Goal: Task Accomplishment & Management: Manage account settings

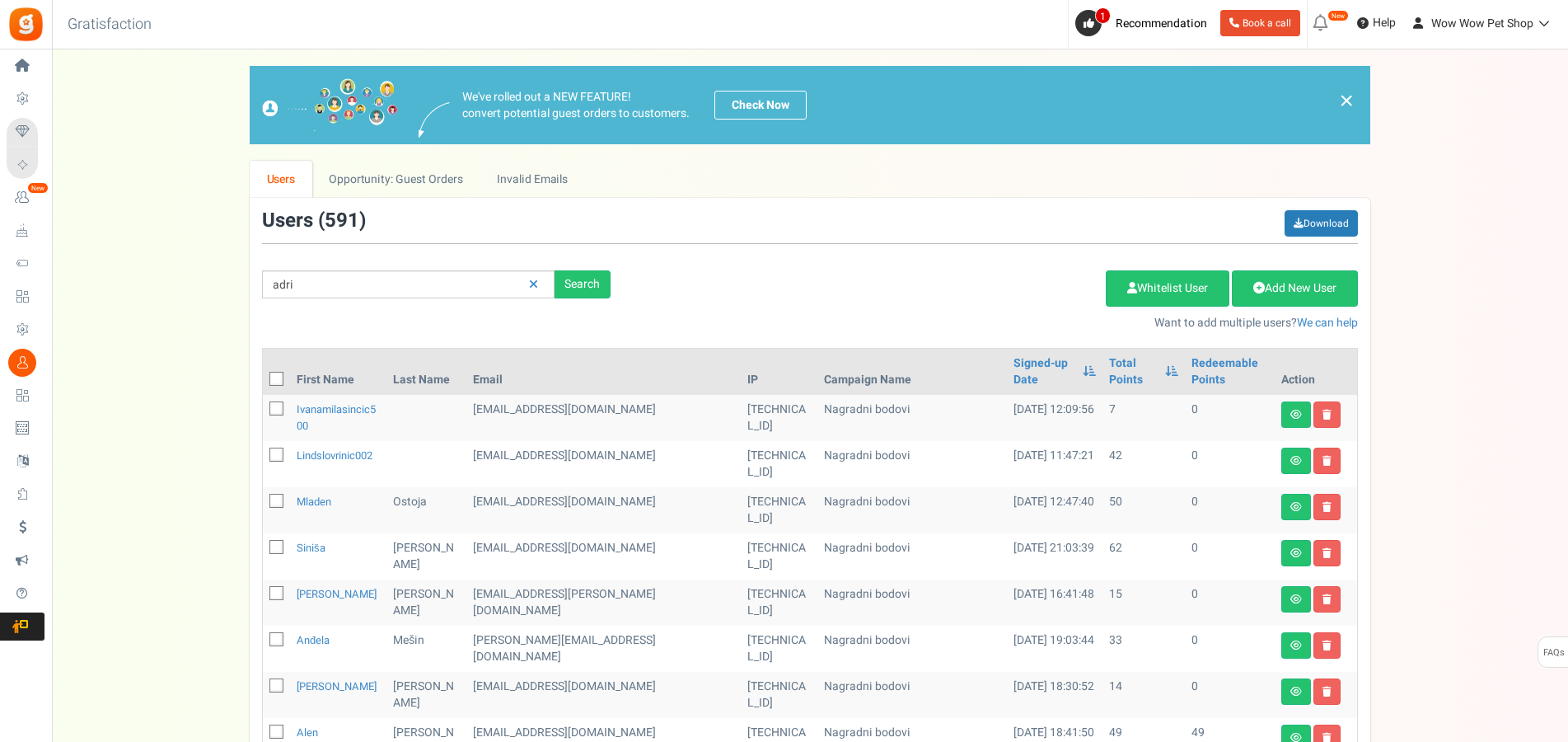
type input "adri"
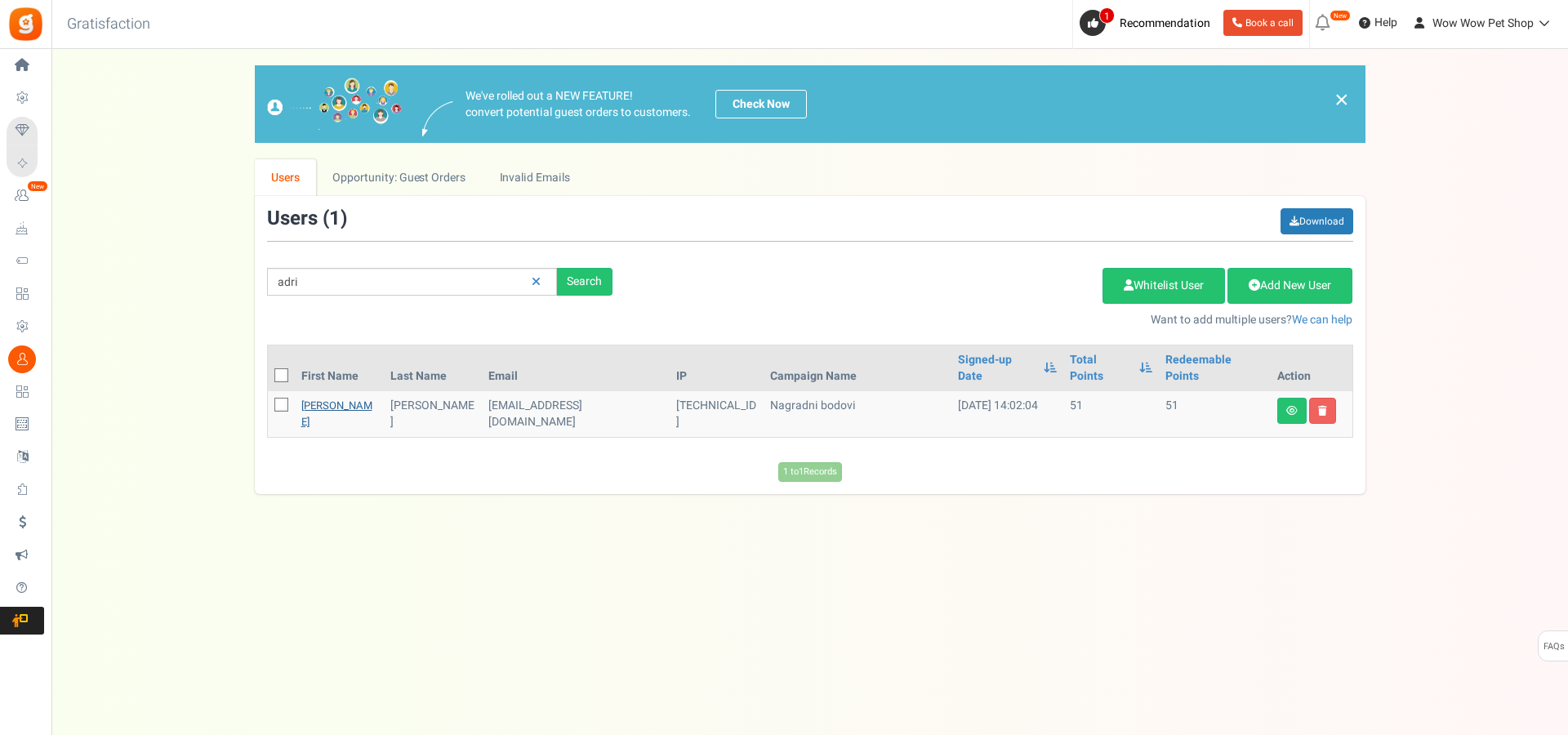
click at [326, 398] on link "[PERSON_NAME]" at bounding box center [337, 414] width 71 height 32
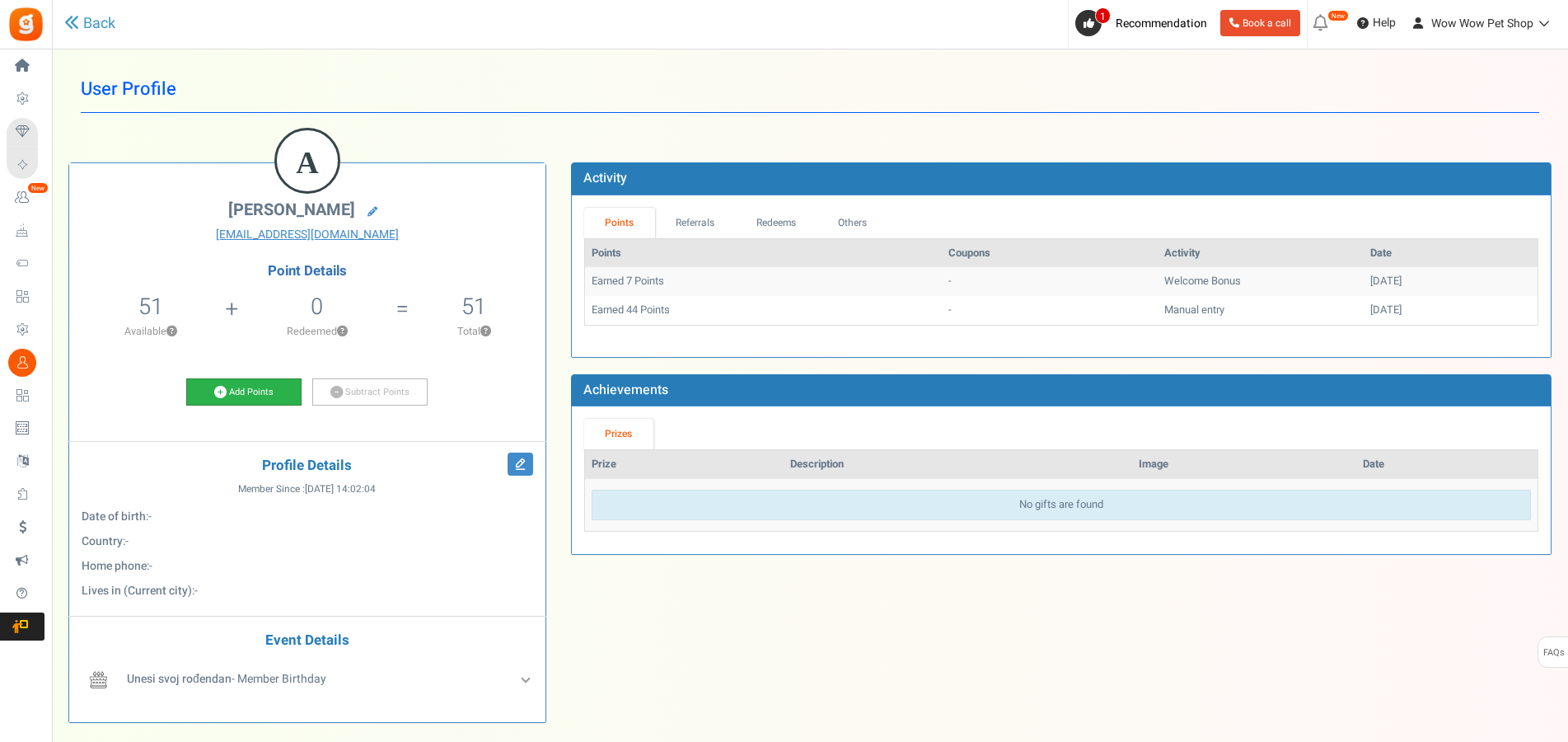
click at [252, 393] on link "Add Points" at bounding box center [244, 392] width 115 height 29
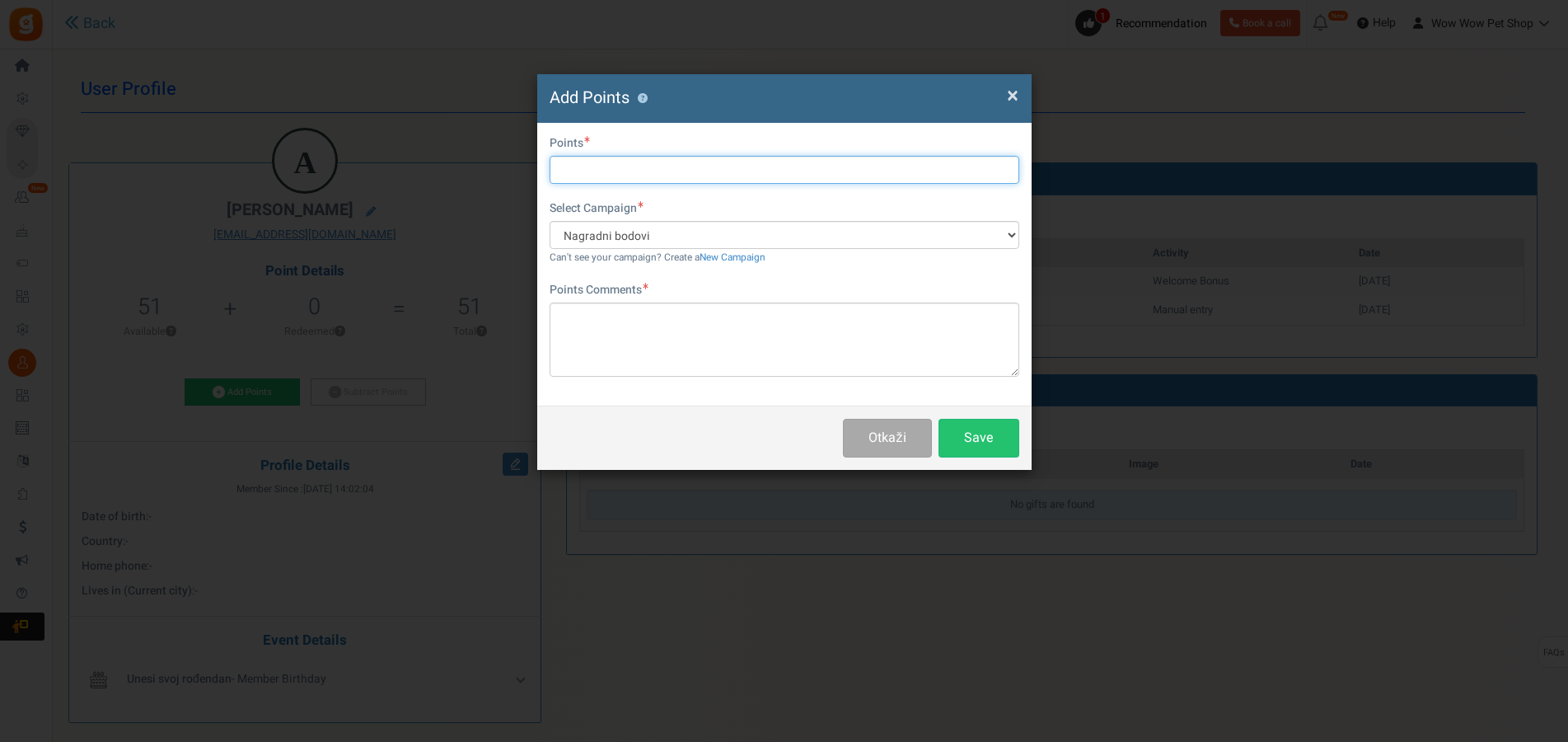
click at [627, 171] on input "text" at bounding box center [785, 170] width 470 height 29
type input "45"
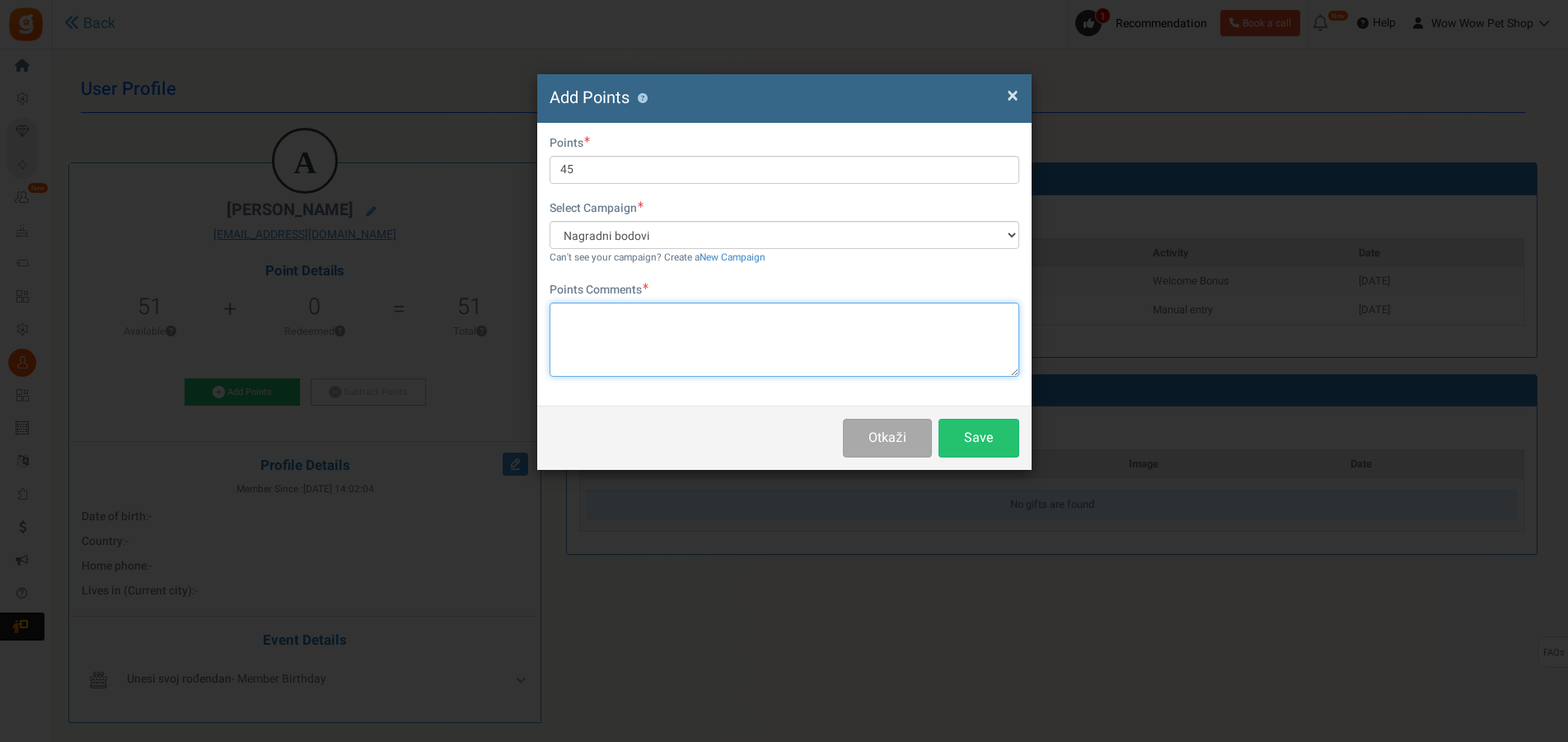
click at [646, 327] on textarea at bounding box center [785, 340] width 470 height 75
paste textarea "1507"
type textarea "Račun br. 1507"
click at [960, 433] on button "Save" at bounding box center [980, 437] width 81 height 38
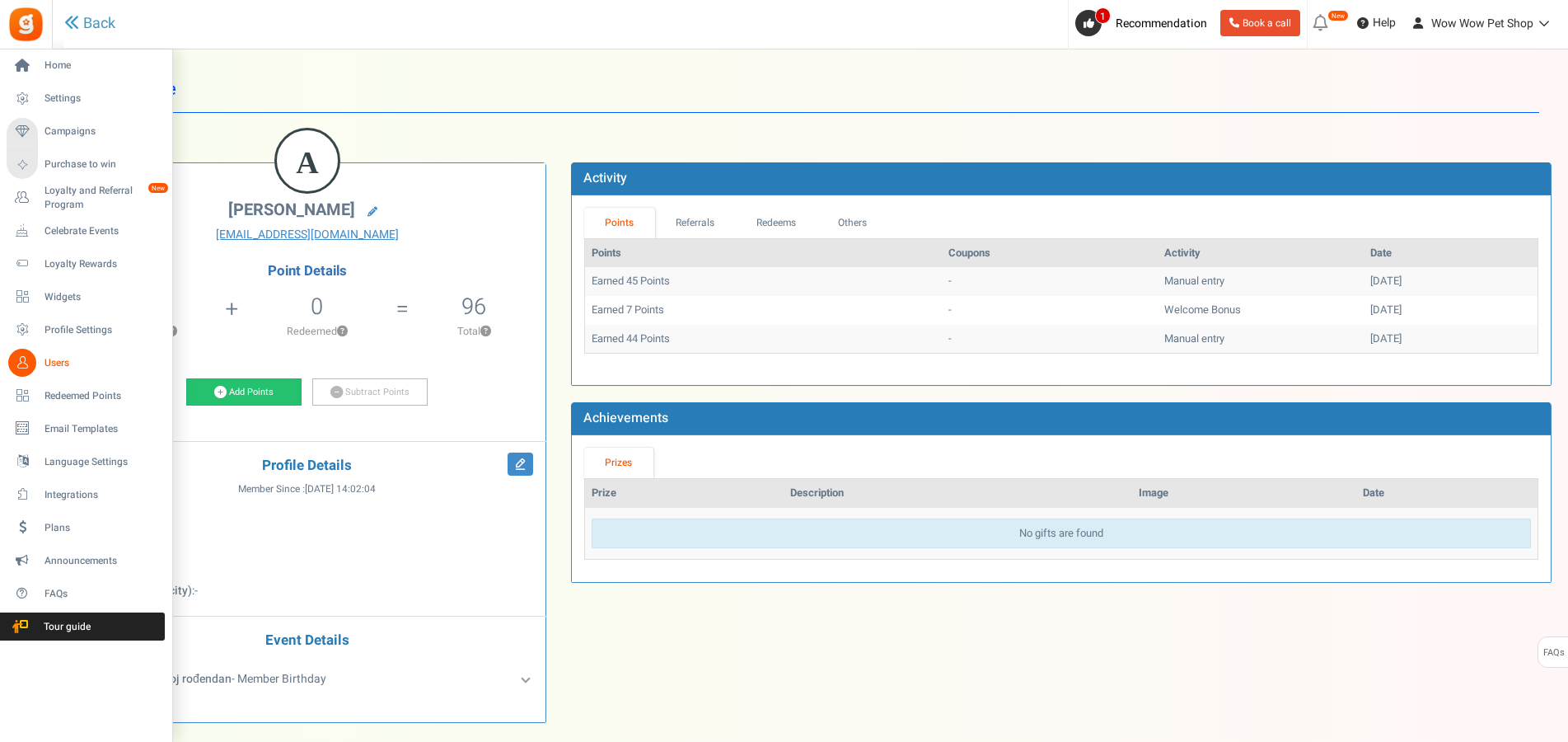
click at [21, 361] on icon at bounding box center [22, 363] width 28 height 29
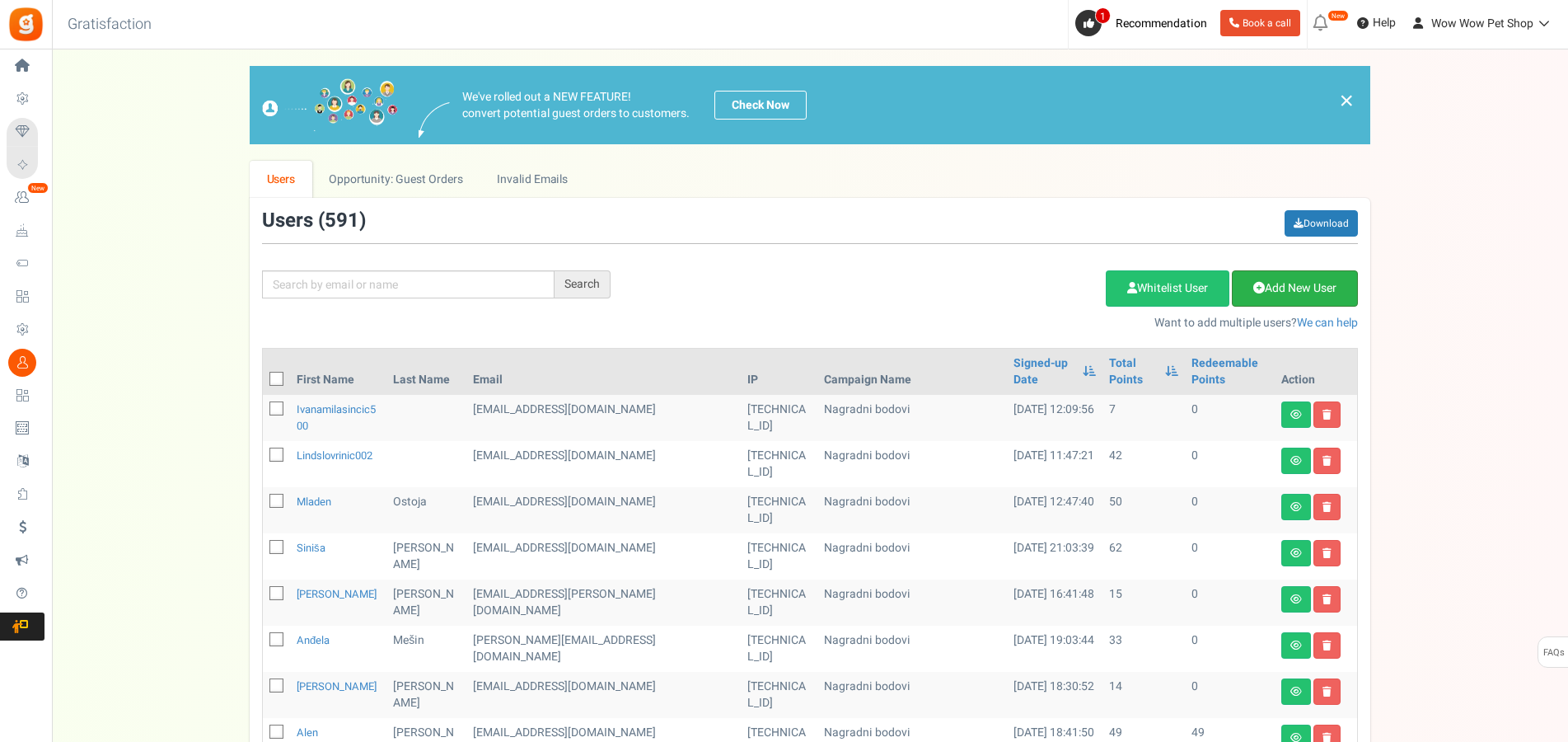
click at [1304, 297] on link "Add New User" at bounding box center [1295, 288] width 126 height 36
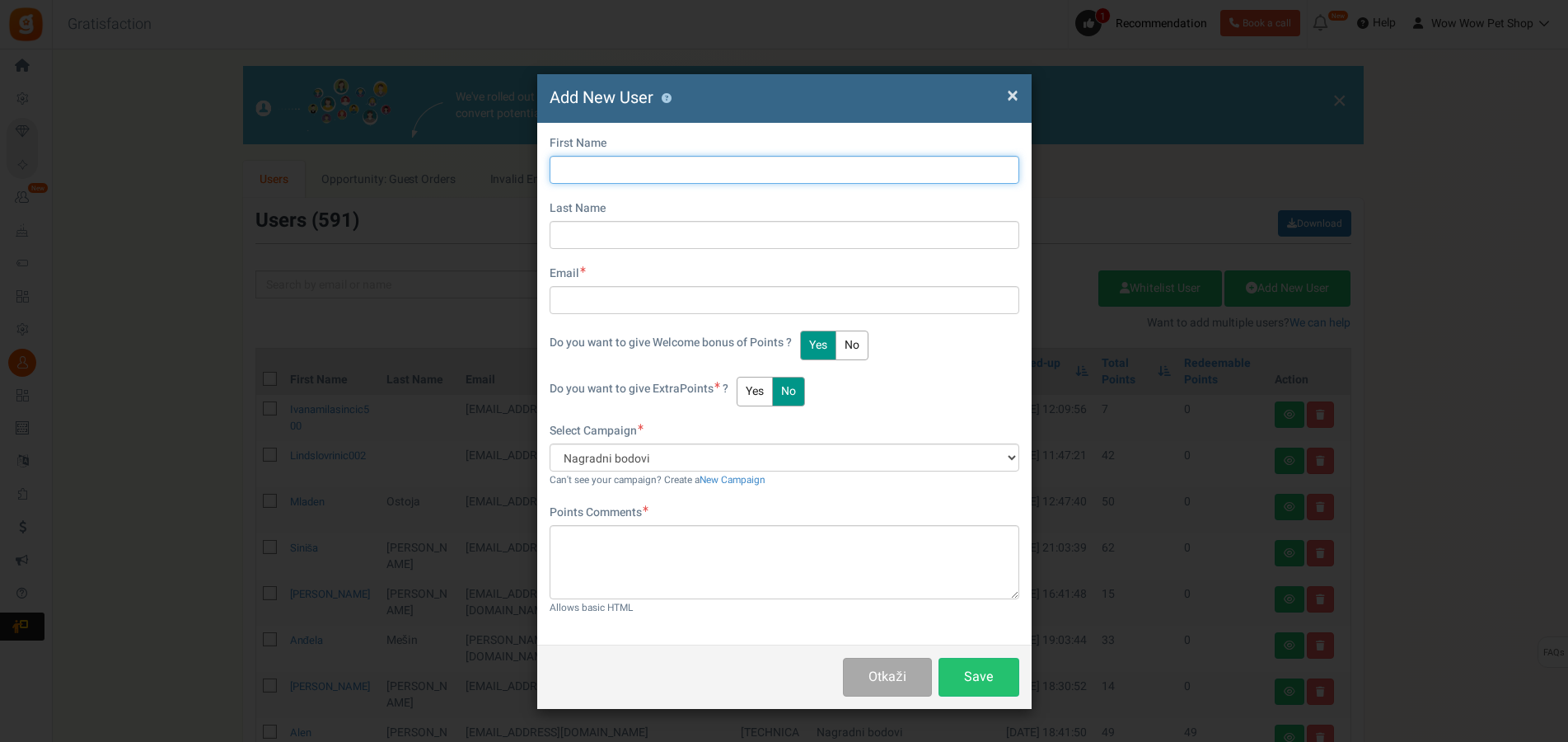
click at [622, 168] on input "text" at bounding box center [785, 170] width 470 height 29
click at [717, 171] on input "text" at bounding box center [785, 170] width 470 height 29
type input "[PERSON_NAME]"
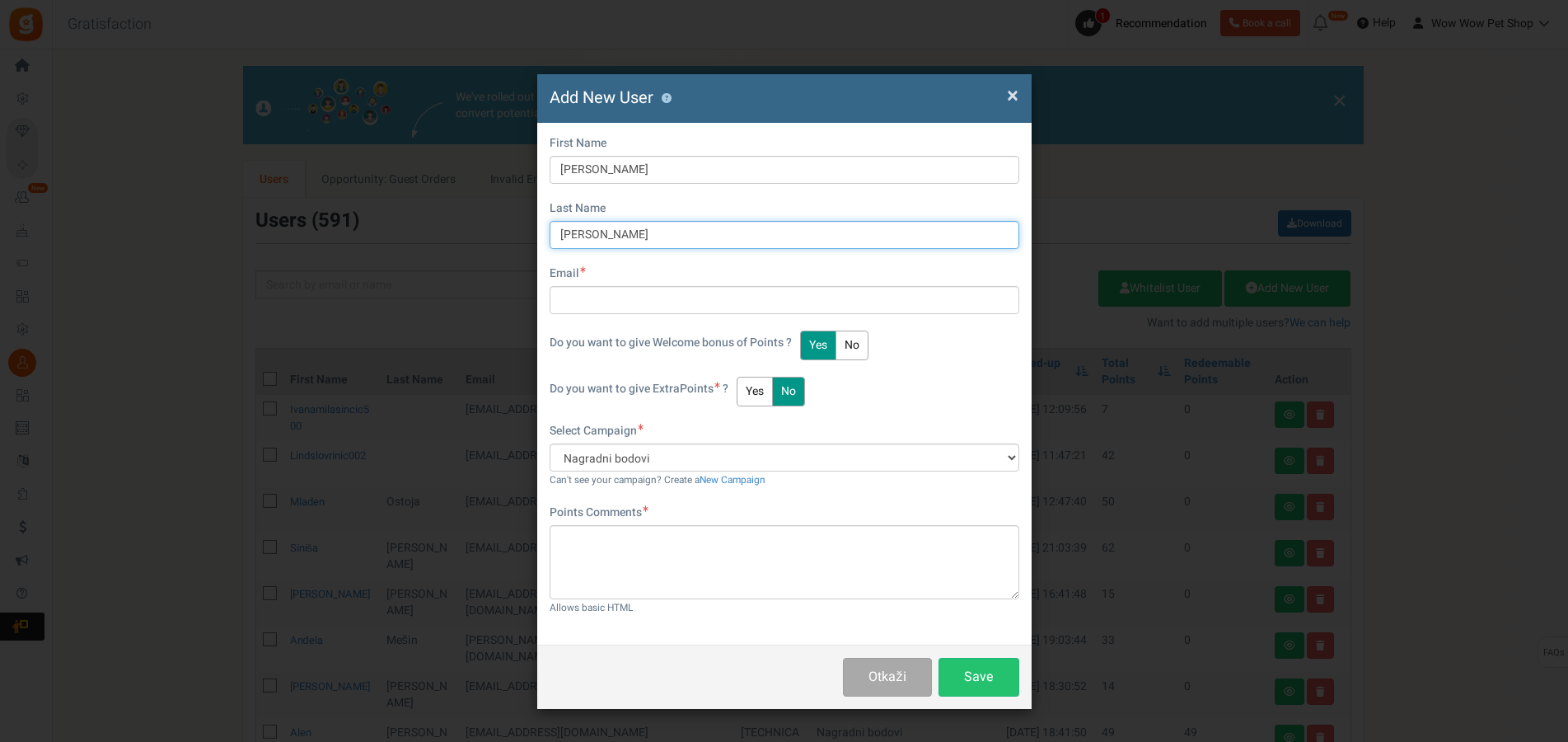
type input "[PERSON_NAME]"
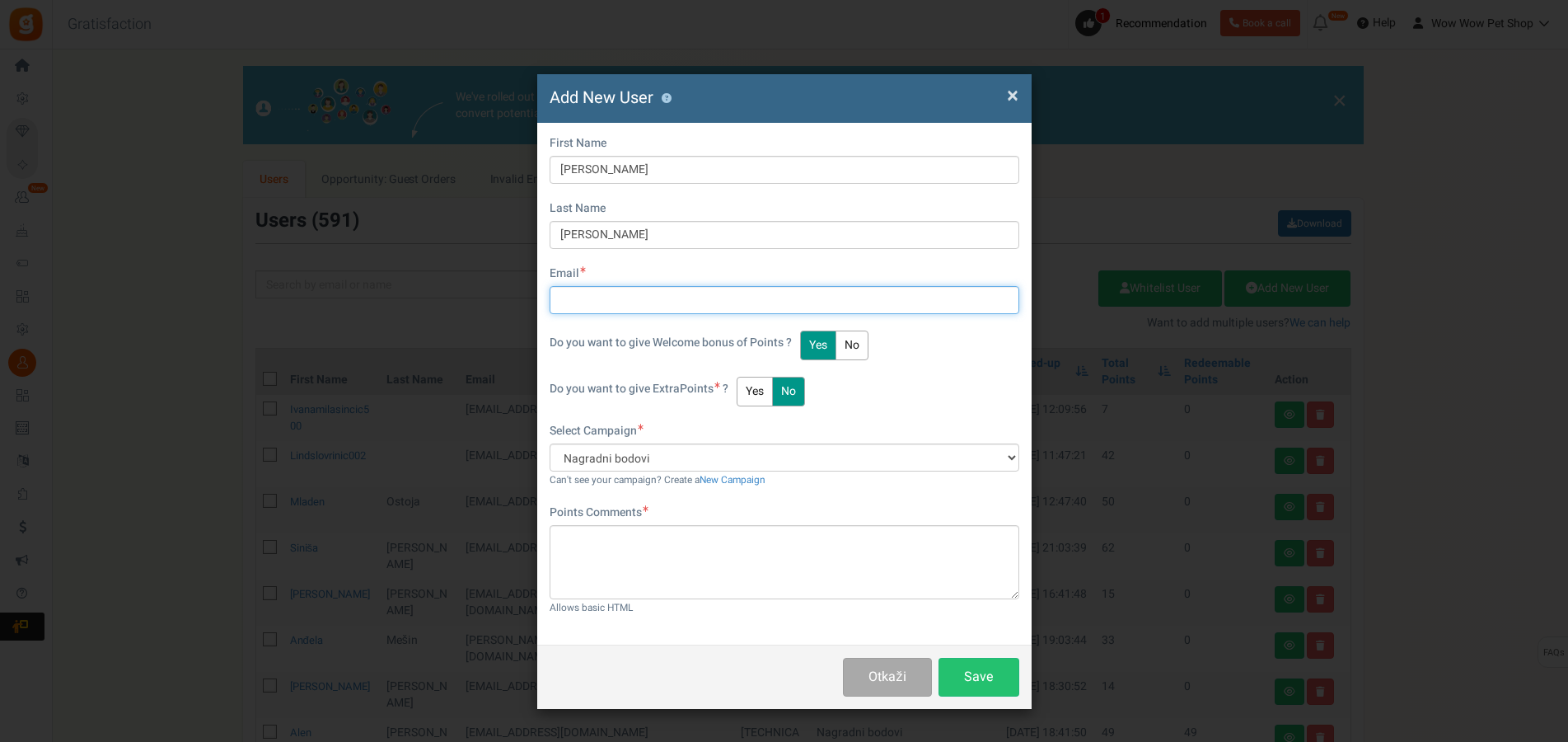
click at [657, 305] on input "text" at bounding box center [785, 300] width 470 height 29
type input "[EMAIL_ADDRESS][DOMAIN_NAME]"
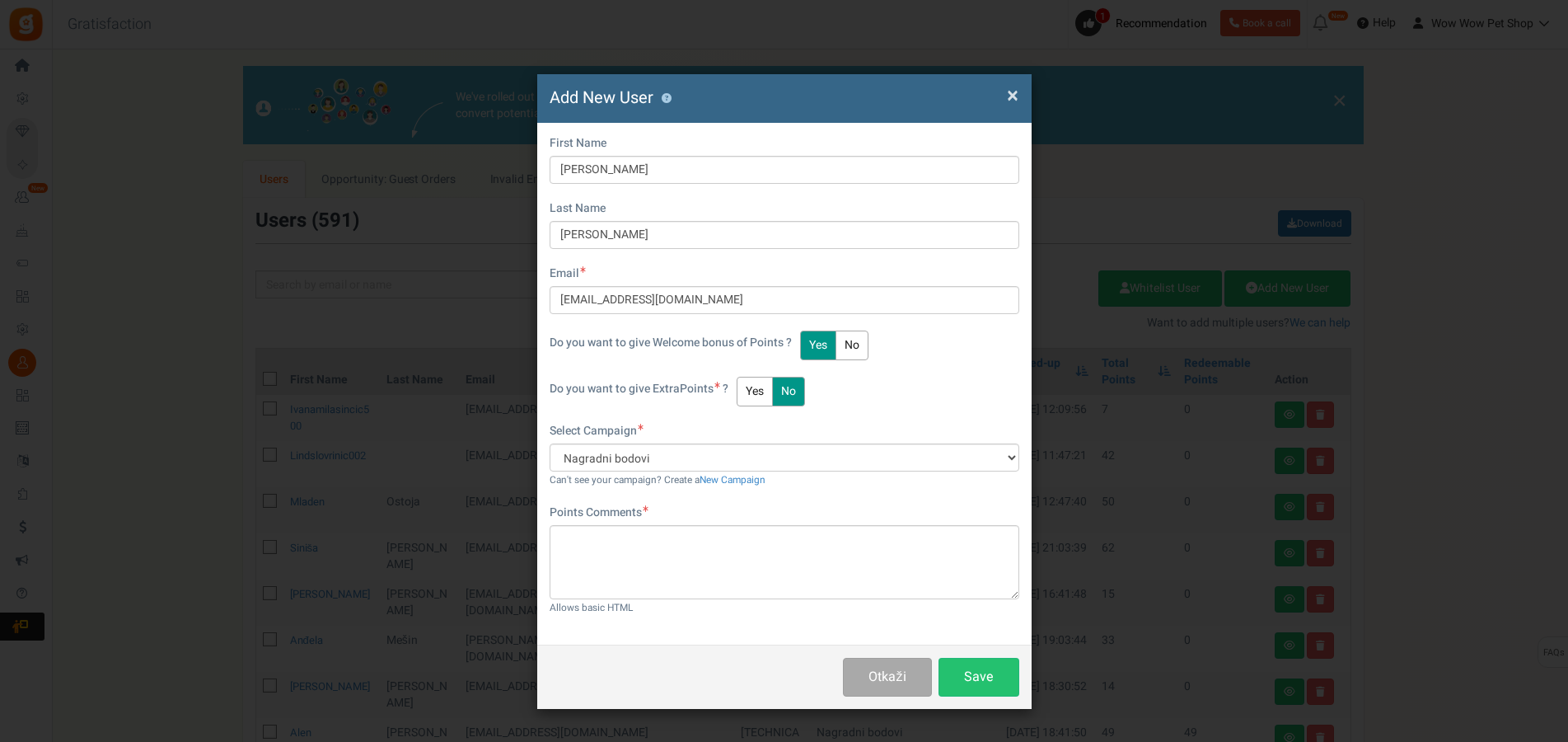
click at [763, 379] on button "Yes" at bounding box center [755, 391] width 36 height 29
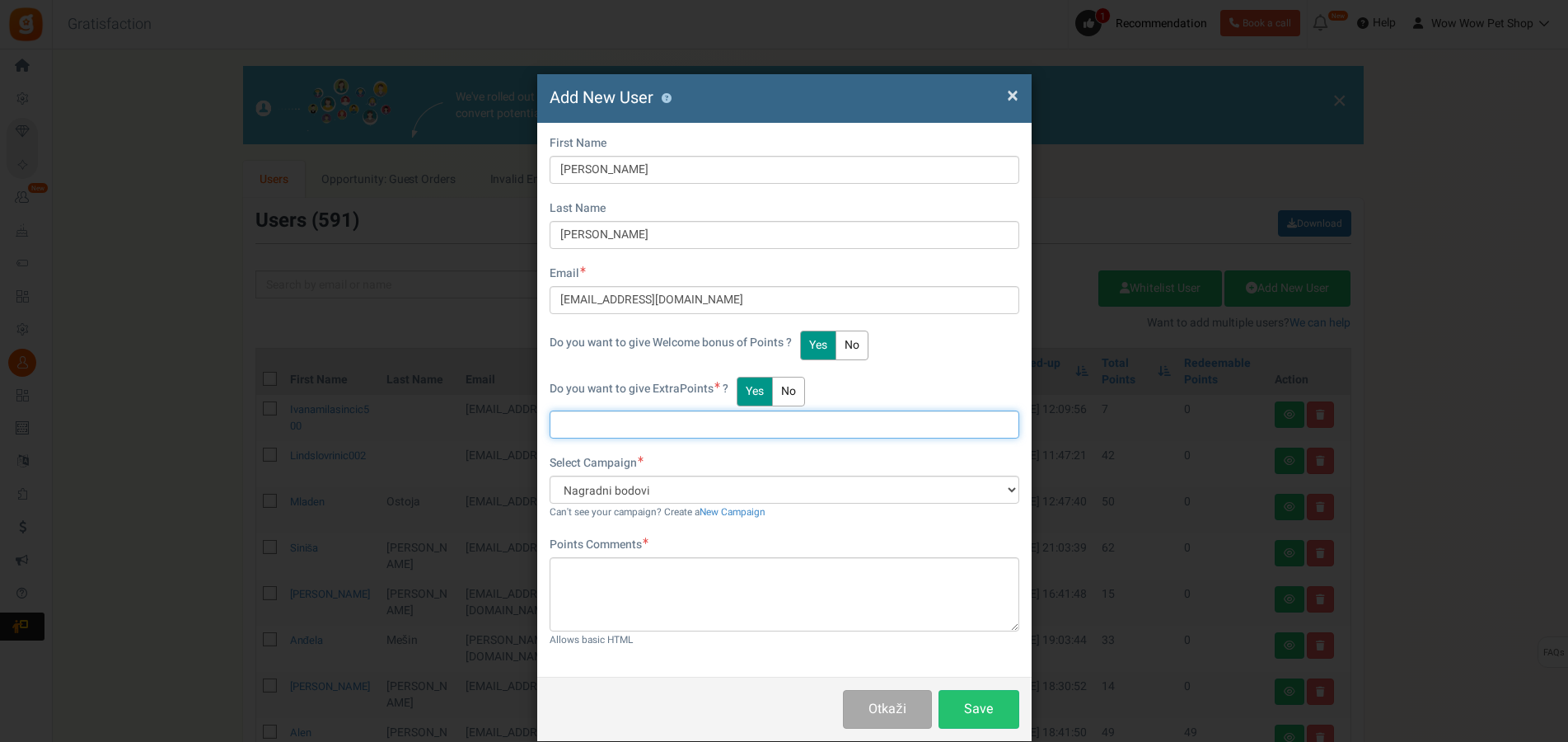
click at [618, 429] on input "text" at bounding box center [785, 425] width 470 height 29
click at [604, 423] on input "text" at bounding box center [785, 425] width 470 height 29
type input "39"
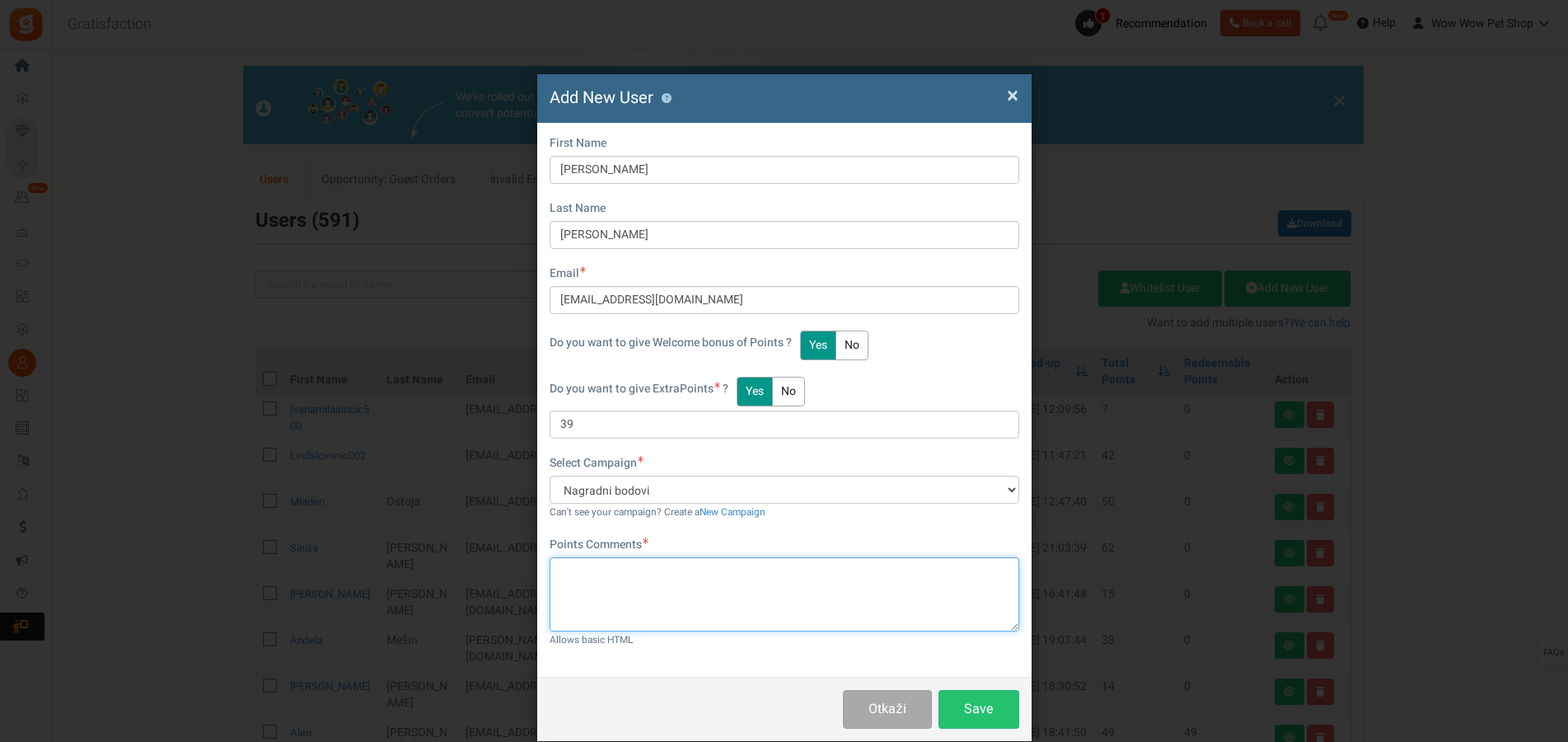
click at [643, 572] on textarea at bounding box center [785, 595] width 470 height 75
paste textarea "1508"
type textarea "Račun br. 1508"
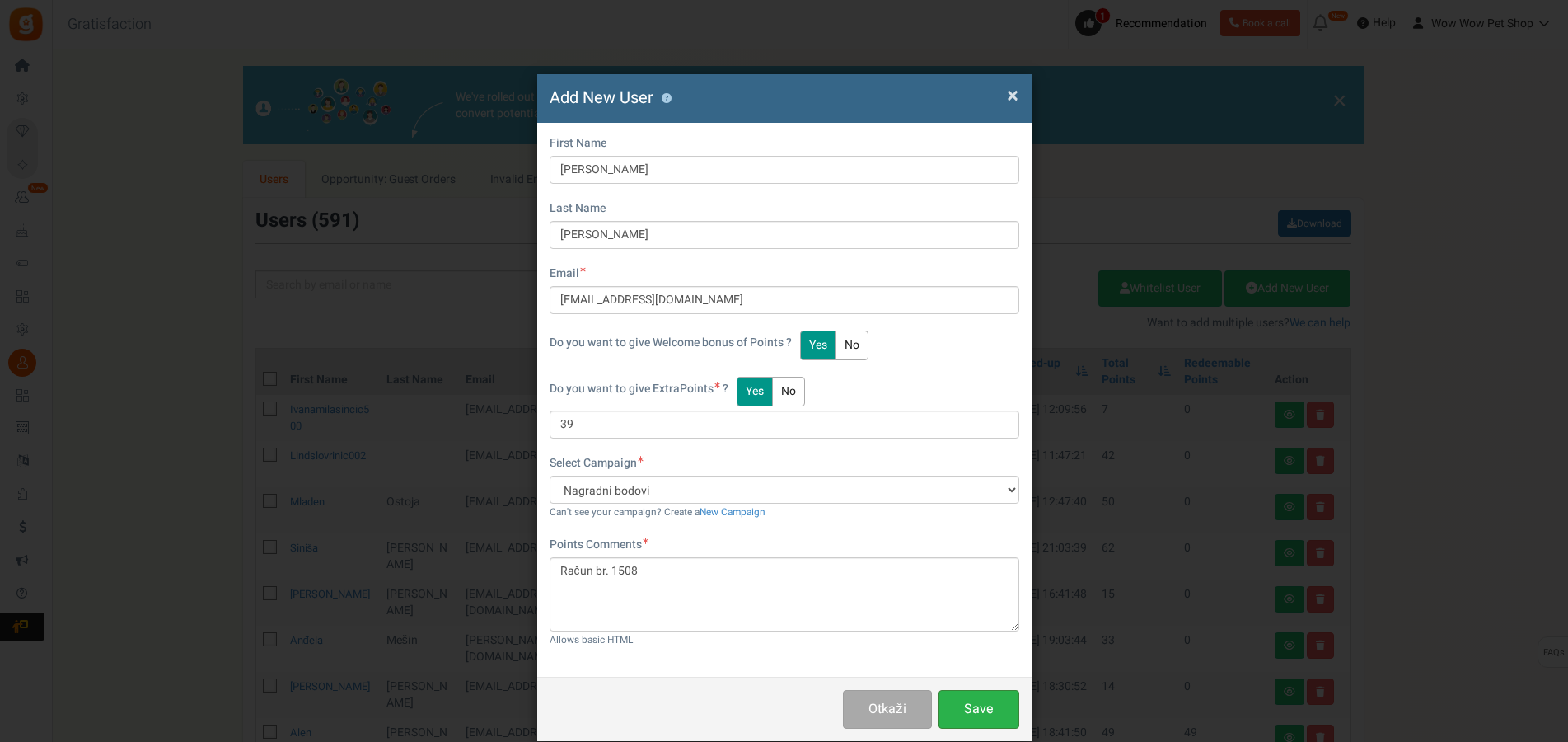
click at [949, 697] on button "Save" at bounding box center [980, 709] width 81 height 38
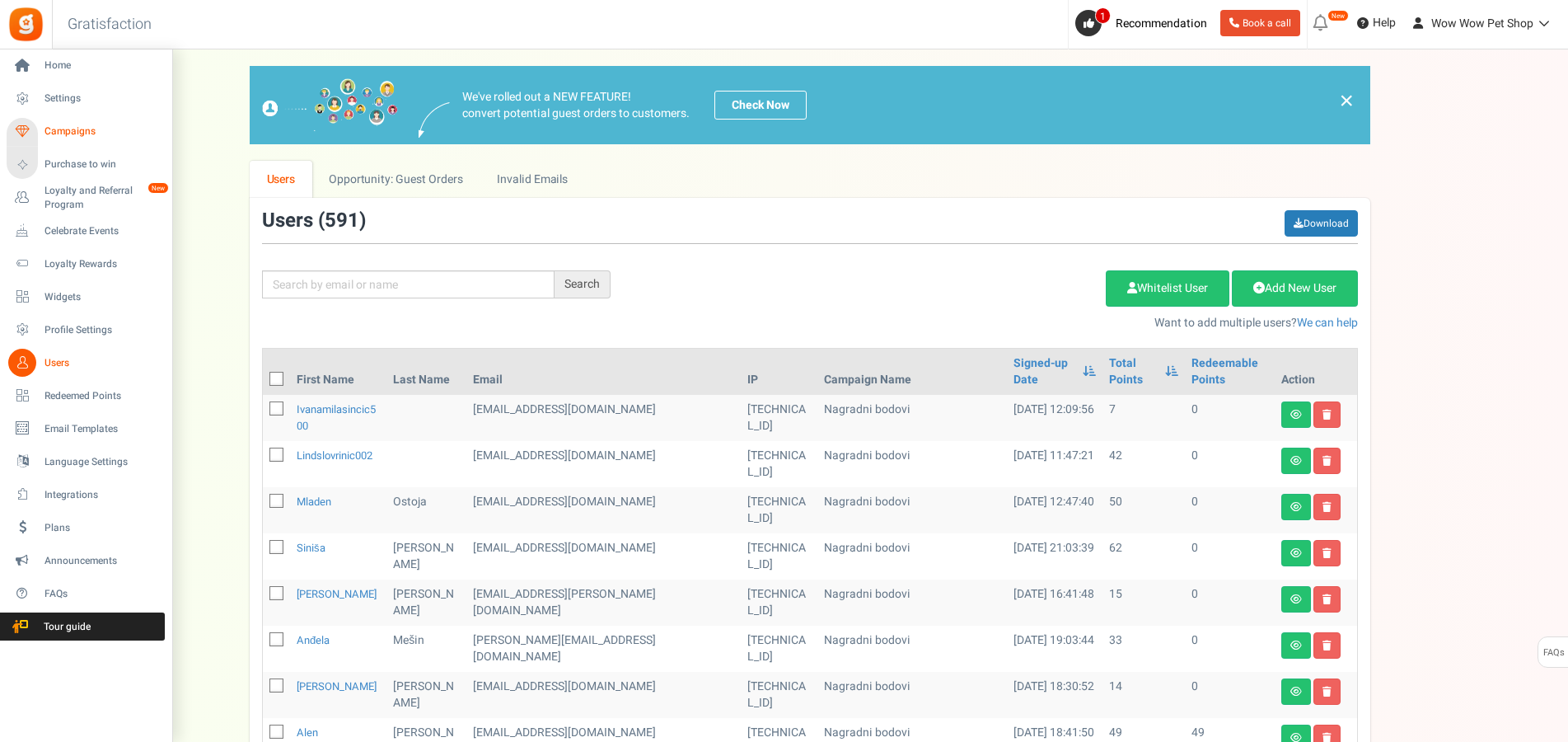
click at [59, 135] on span "Campaigns" at bounding box center [101, 132] width 115 height 14
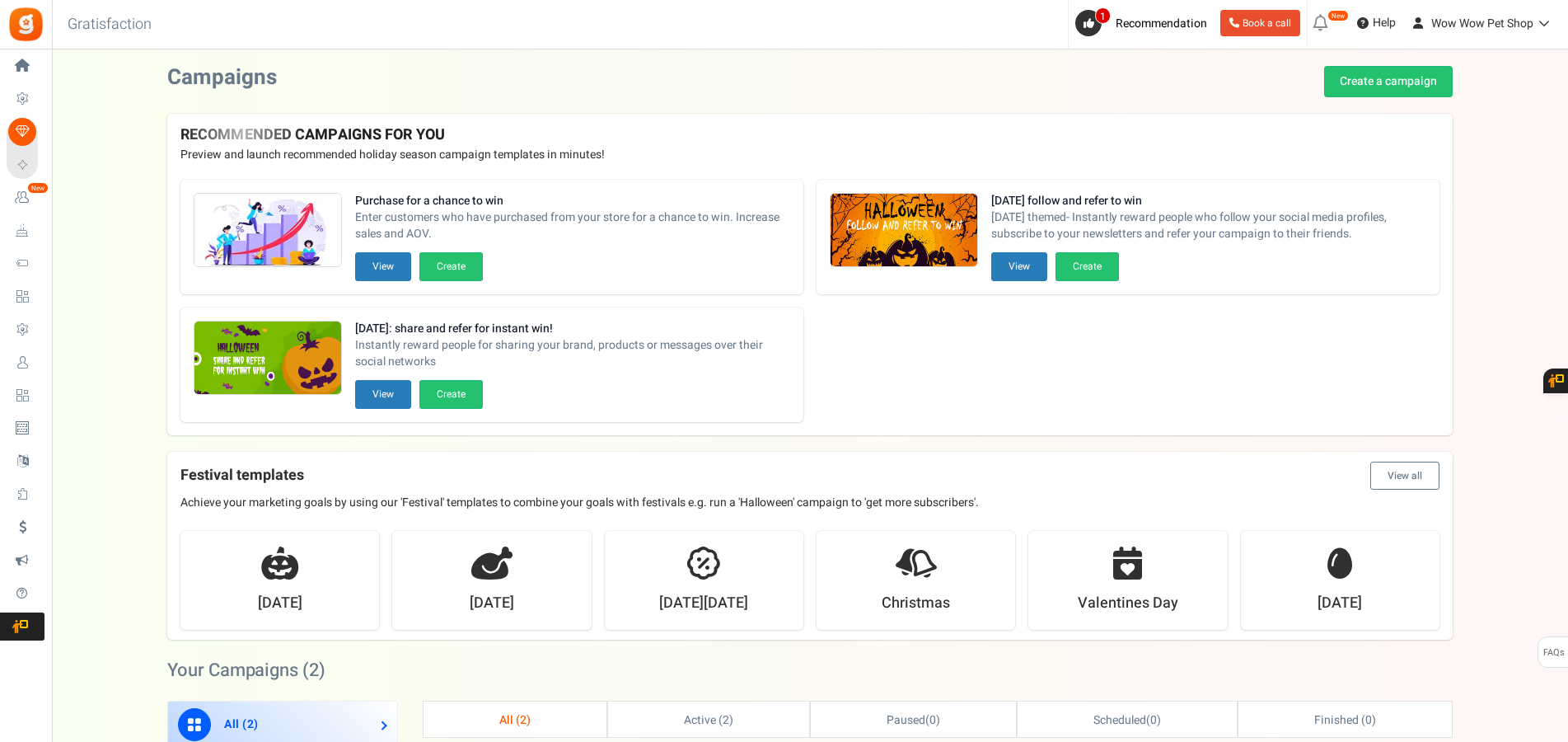
scroll to position [336, 0]
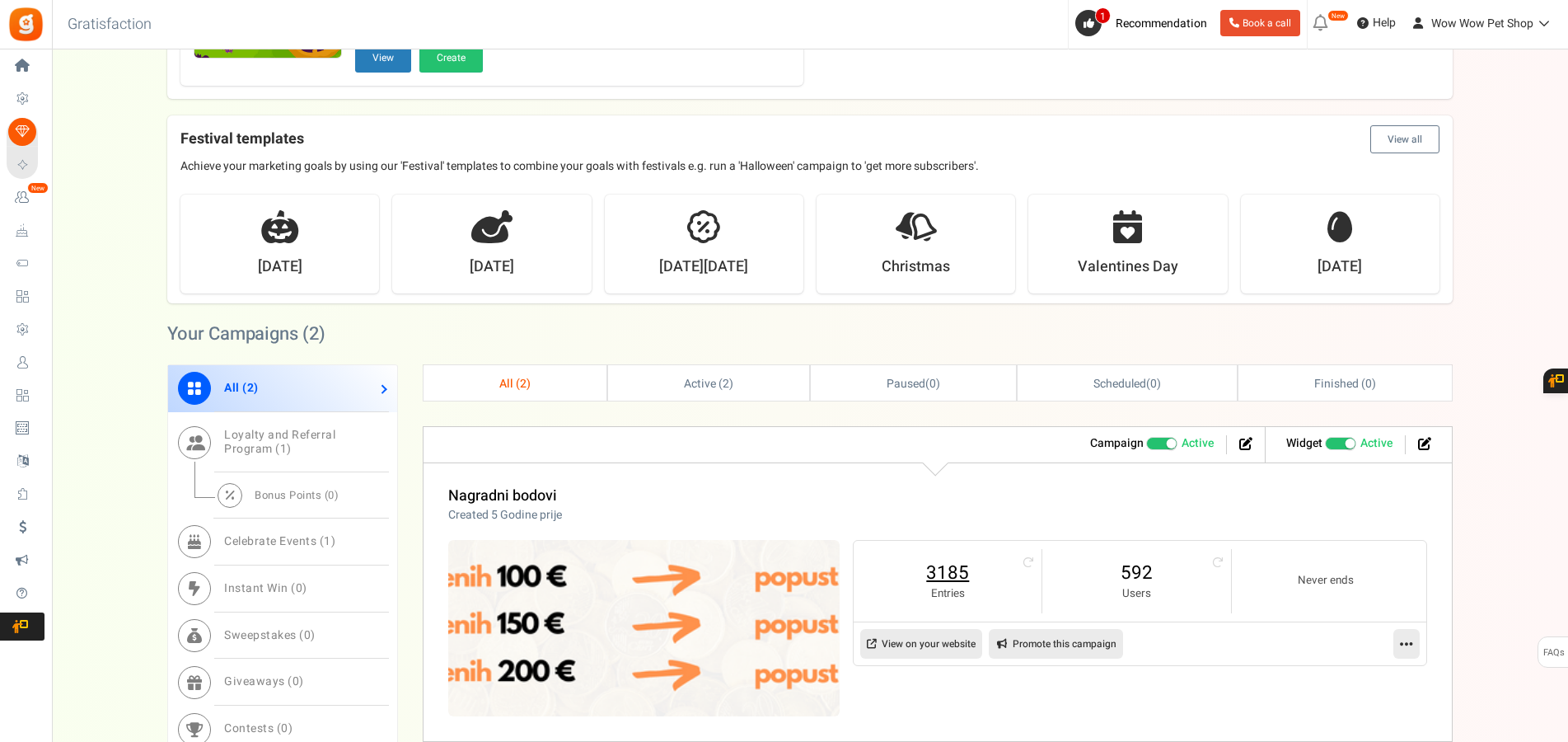
click at [946, 571] on link "3185" at bounding box center [948, 573] width 155 height 27
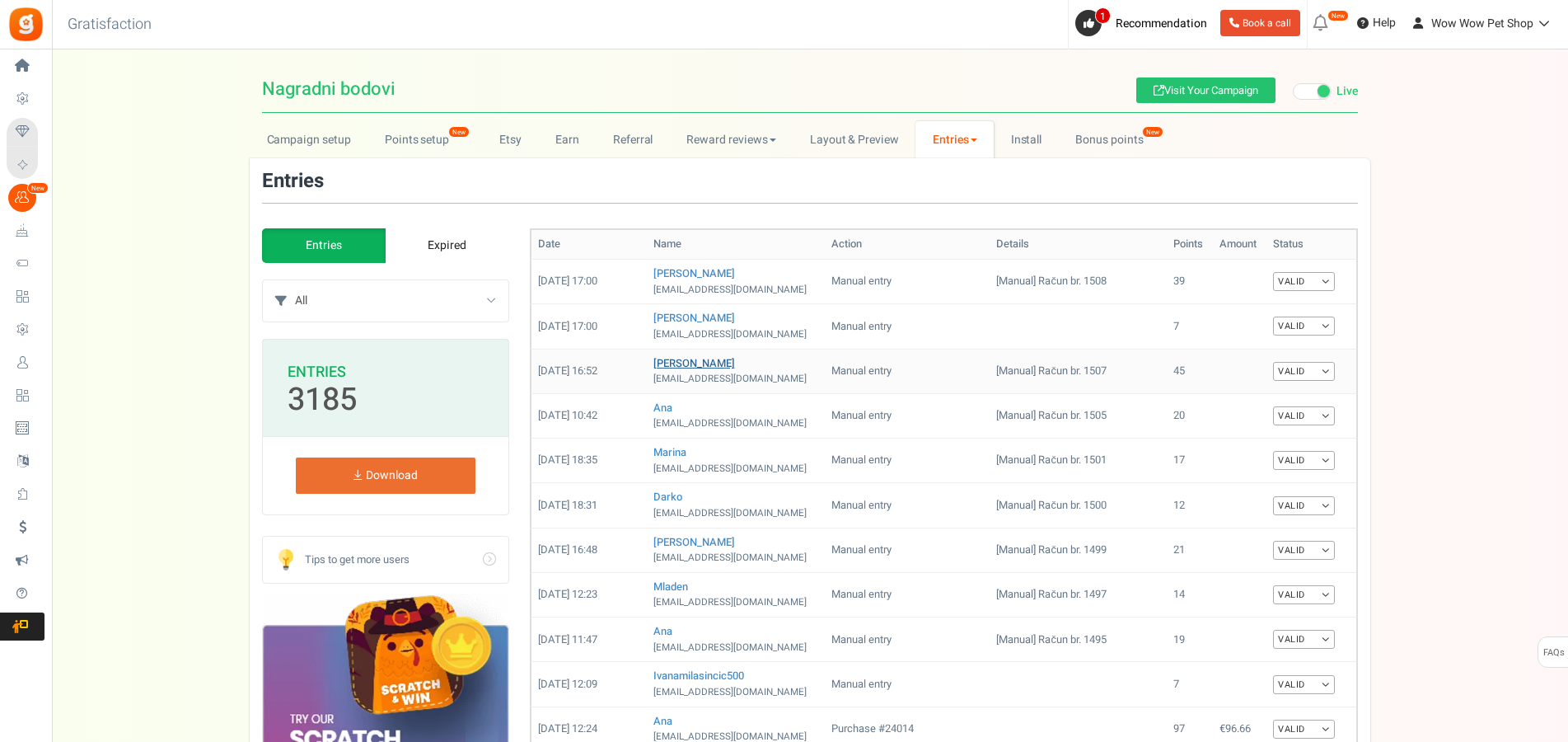
click at [679, 365] on link "[PERSON_NAME]" at bounding box center [694, 364] width 82 height 16
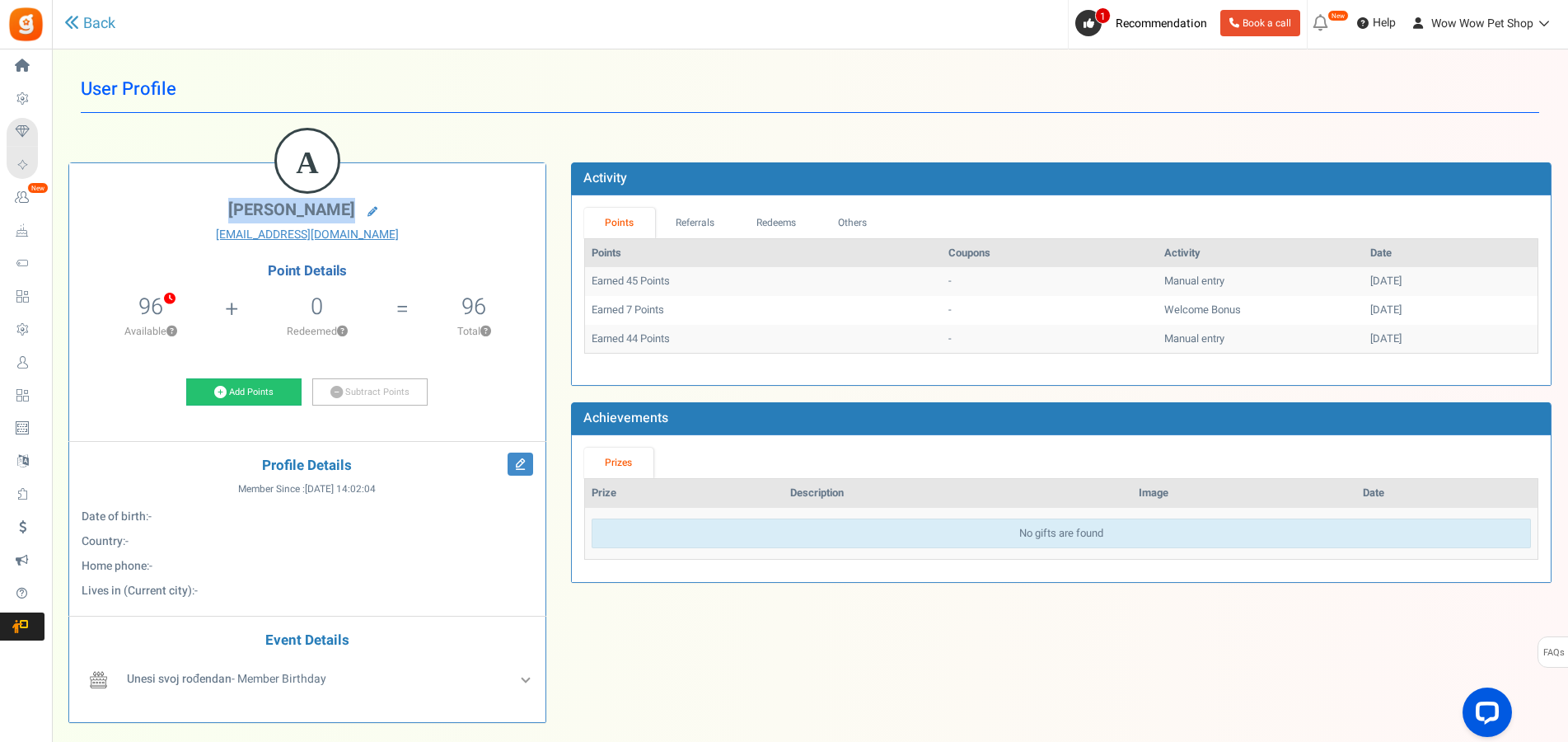
drag, startPoint x: 243, startPoint y: 204, endPoint x: 343, endPoint y: 207, distance: 100.0
click at [343, 207] on span "[PERSON_NAME]" at bounding box center [291, 209] width 127 height 24
copy span "[PERSON_NAME]"
